Goal: Task Accomplishment & Management: Manage account settings

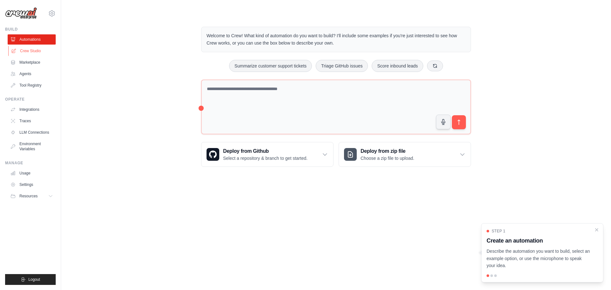
click at [37, 53] on link "Crew Studio" at bounding box center [32, 51] width 48 height 10
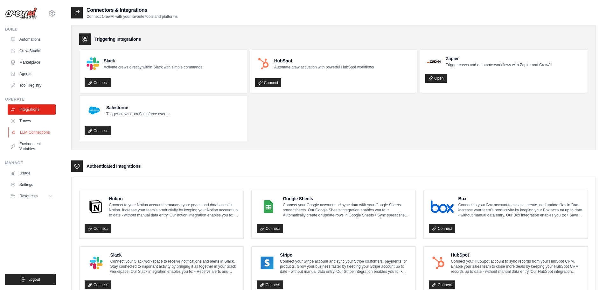
click at [41, 131] on link "LLM Connections" at bounding box center [32, 132] width 48 height 10
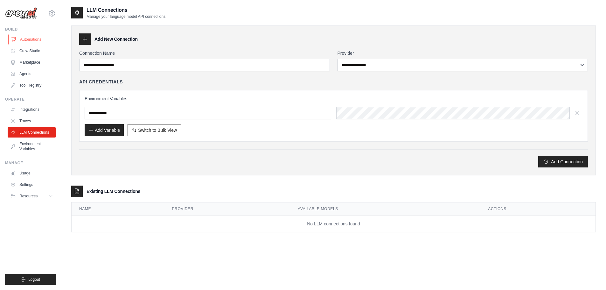
click at [31, 38] on link "Automations" at bounding box center [32, 39] width 48 height 10
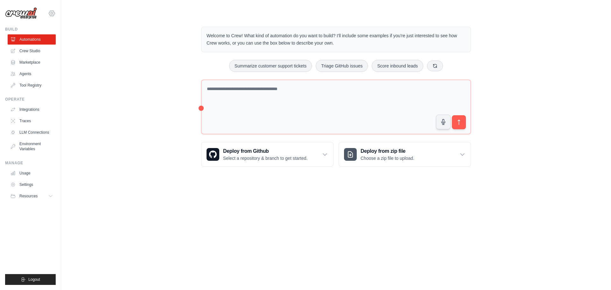
click at [51, 13] on icon at bounding box center [52, 13] width 2 height 2
click at [38, 43] on link "Settings" at bounding box center [52, 42] width 56 height 11
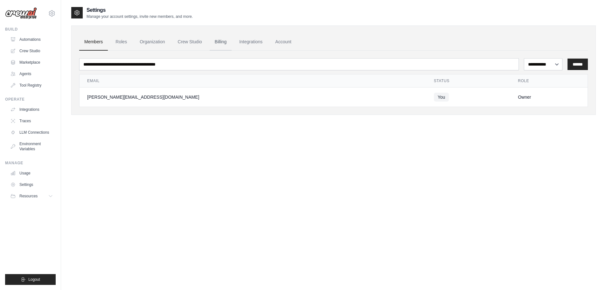
click at [220, 41] on link "Billing" at bounding box center [221, 41] width 22 height 17
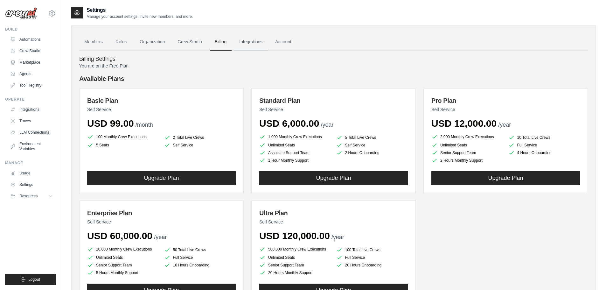
click at [253, 43] on link "Integrations" at bounding box center [250, 41] width 33 height 17
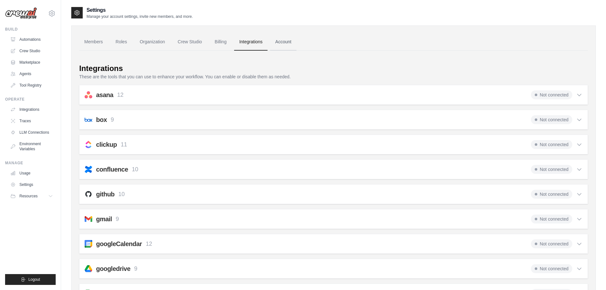
click at [287, 42] on link "Account" at bounding box center [283, 41] width 26 height 17
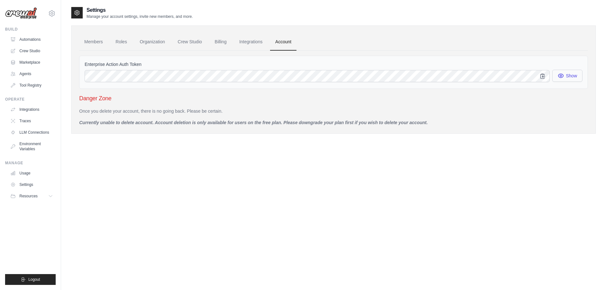
click at [569, 74] on button "Show" at bounding box center [567, 76] width 30 height 12
click at [122, 42] on link "Roles" at bounding box center [121, 41] width 22 height 17
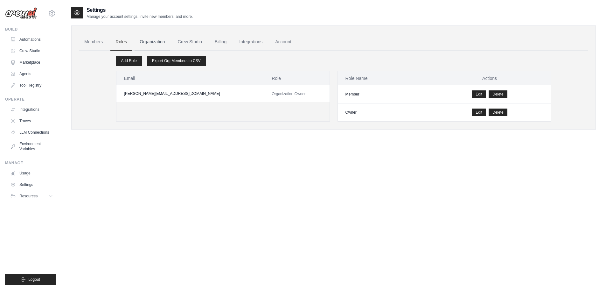
click at [149, 40] on link "Organization" at bounding box center [152, 41] width 35 height 17
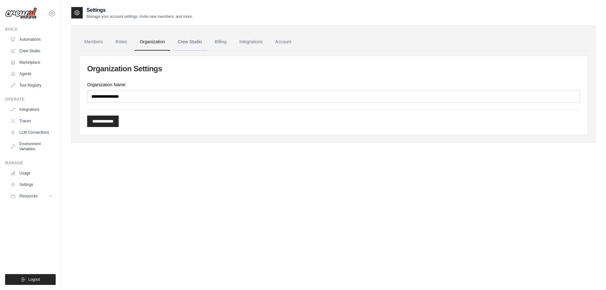
click at [191, 47] on link "Crew Studio" at bounding box center [190, 41] width 34 height 17
